Goal: Communication & Community: Answer question/provide support

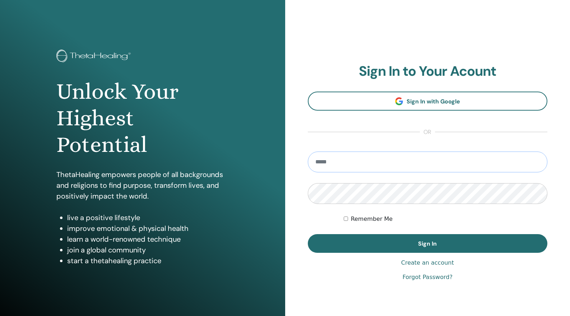
type input "**********"
click at [427, 243] on button "Sign In" at bounding box center [428, 243] width 240 height 19
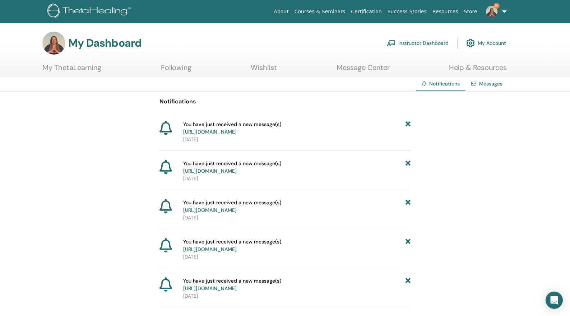
scroll to position [0, 0]
click at [496, 82] on link "Messages" at bounding box center [490, 83] width 23 height 6
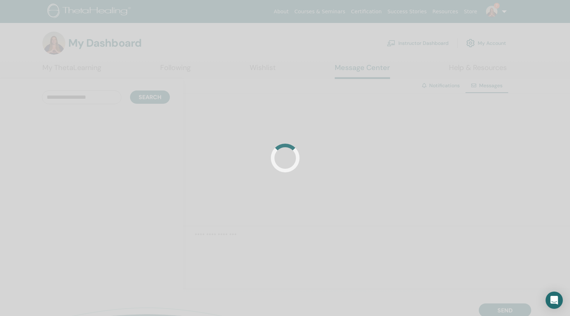
scroll to position [1, 0]
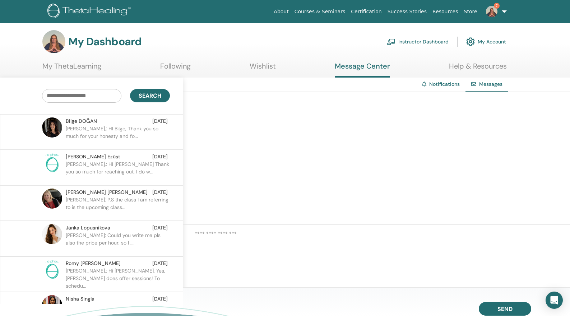
click at [114, 134] on p "Brandy,: HI Bilge, Thank you so much for your honesty and fo..." at bounding box center [118, 136] width 104 height 22
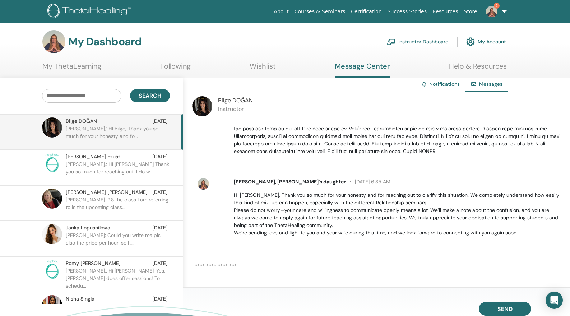
scroll to position [207, 0]
click at [112, 160] on div "Gréta Ezüst Sep 22 Brandy,: HI Greta Thank you so much for reaching out. I do w…" at bounding box center [115, 167] width 105 height 29
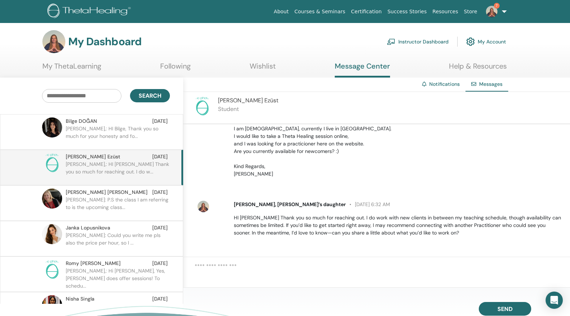
scroll to position [44, 0]
click at [118, 196] on div "Trudy McMahon Sep 16" at bounding box center [117, 192] width 102 height 8
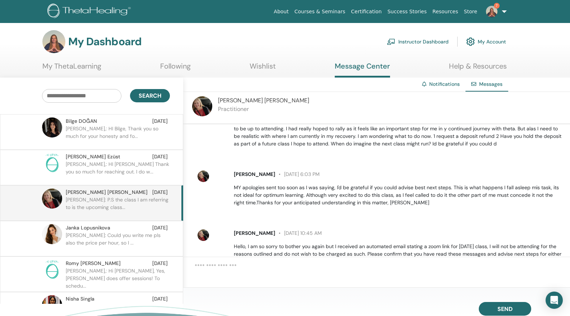
scroll to position [175, 0]
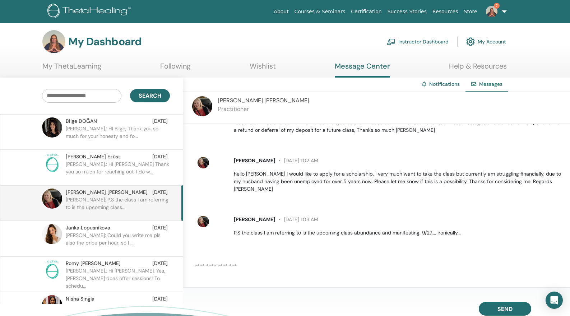
click at [276, 269] on textarea at bounding box center [382, 273] width 375 height 22
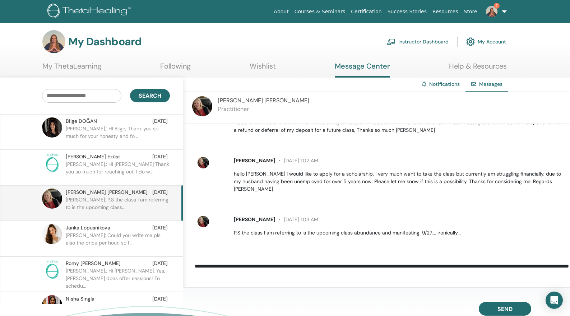
scroll to position [4, 0]
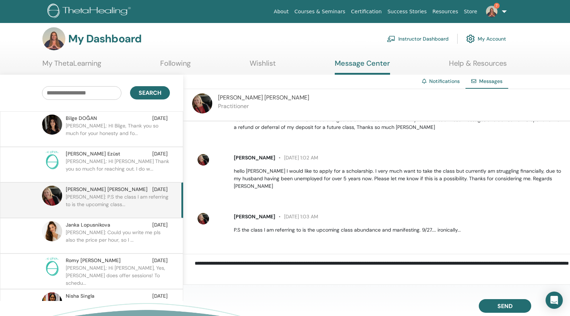
paste textarea "**********"
type textarea "**********"
click at [497, 306] on span "Send" at bounding box center [504, 304] width 15 height 5
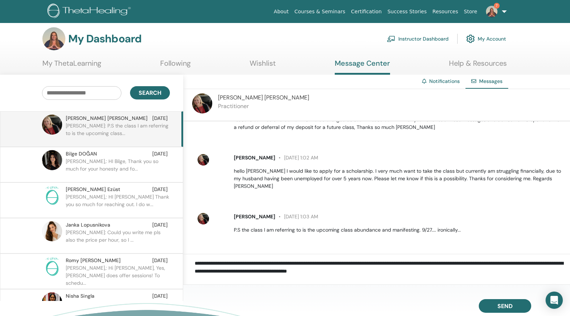
scroll to position [227, 0]
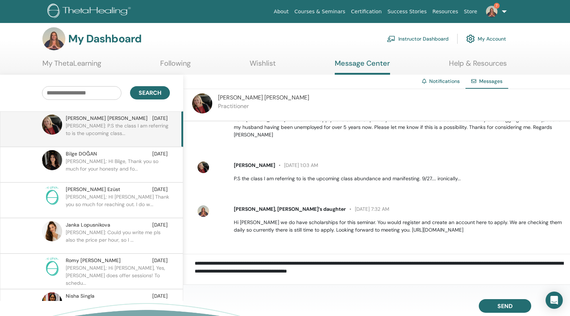
click at [289, 140] on div "Trudy McMahon September 16 at 1:02 AM hello Brandy I would like to apply for a …" at bounding box center [382, 121] width 375 height 42
click at [434, 37] on link "Instructor Dashboard" at bounding box center [418, 39] width 62 height 16
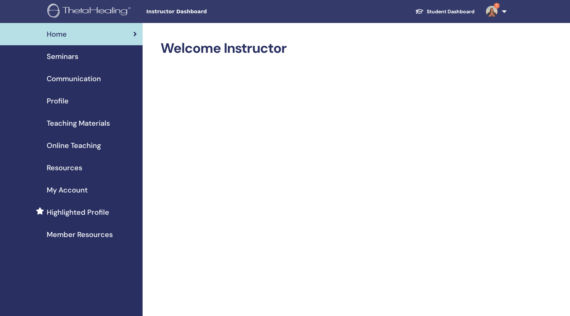
click at [82, 232] on span "Member Resources" at bounding box center [80, 234] width 66 height 11
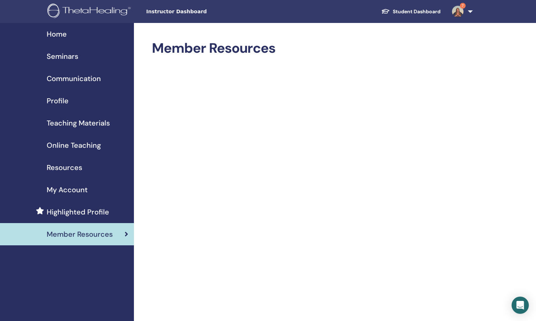
click at [88, 230] on span "Member Resources" at bounding box center [80, 234] width 66 height 11
click at [67, 234] on span "Member Resources" at bounding box center [80, 234] width 66 height 11
